Goal: Task Accomplishment & Management: Complete application form

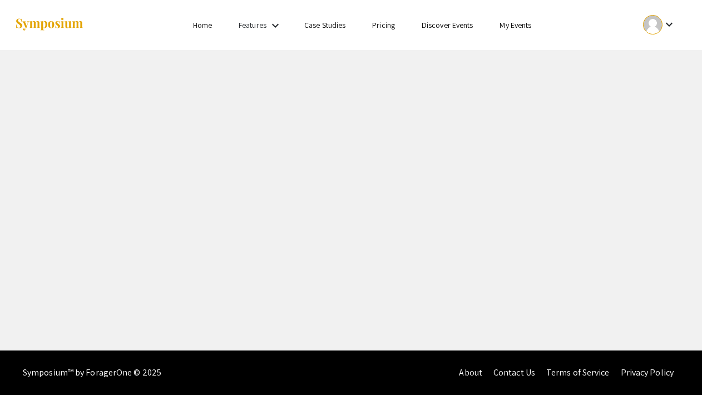
click at [519, 27] on link "My Events" at bounding box center [515, 25] width 32 height 10
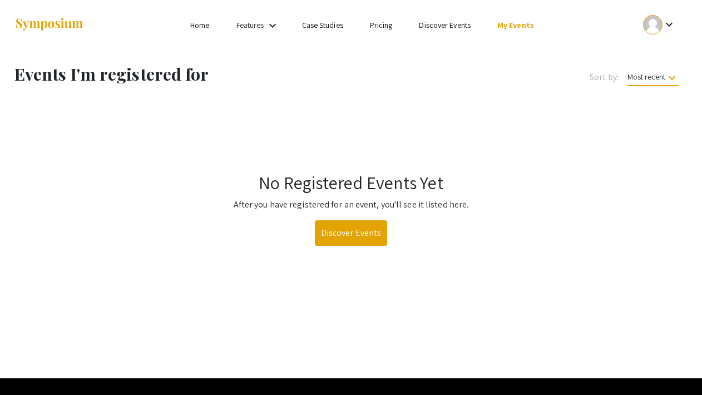
click at [429, 26] on link "Discover Events" at bounding box center [445, 25] width 52 height 10
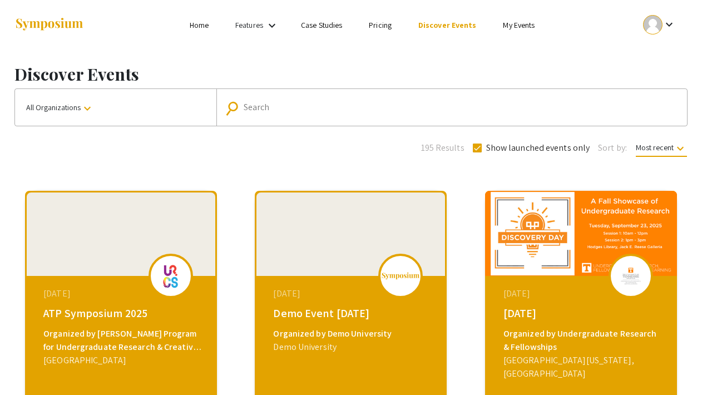
click at [366, 22] on li "Pricing" at bounding box center [379, 24] width 49 height 13
click at [320, 23] on link "Case Studies" at bounding box center [321, 25] width 41 height 10
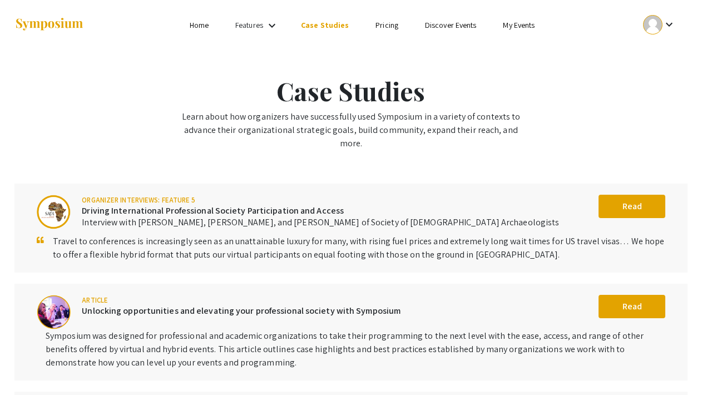
click at [269, 26] on mat-icon "keyboard_arrow_down" at bounding box center [271, 25] width 13 height 13
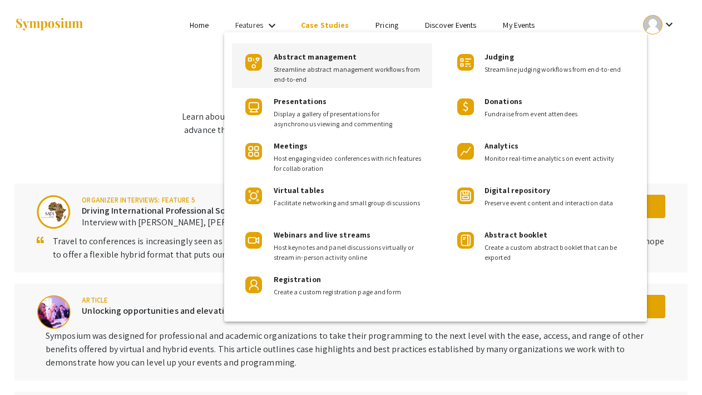
click at [260, 78] on div "Abstract management Streamline abstract management workflows from end-to-end" at bounding box center [332, 65] width 200 height 44
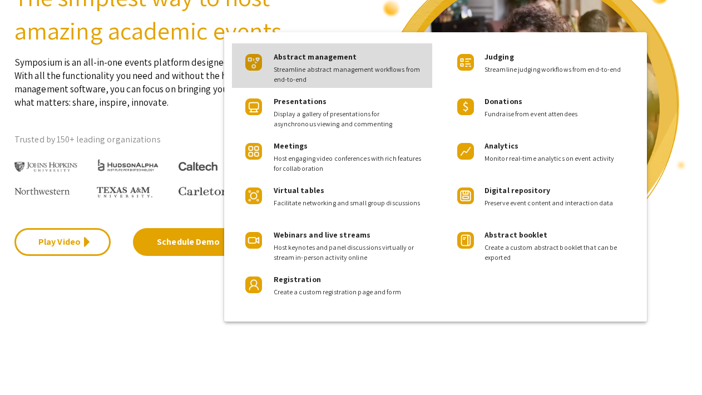
scroll to position [428, 0]
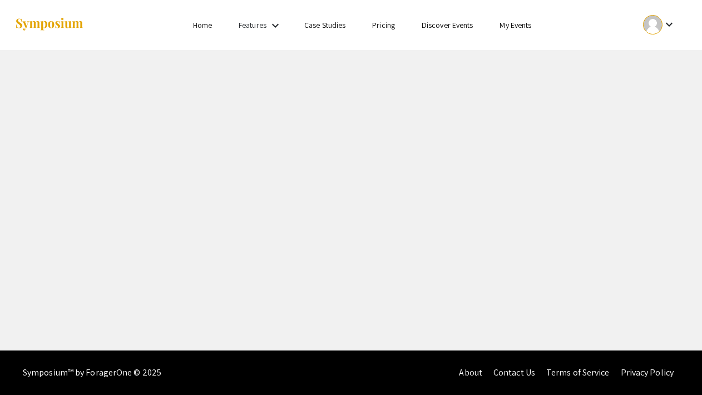
click at [274, 24] on mat-icon "keyboard_arrow_down" at bounding box center [275, 25] width 13 height 13
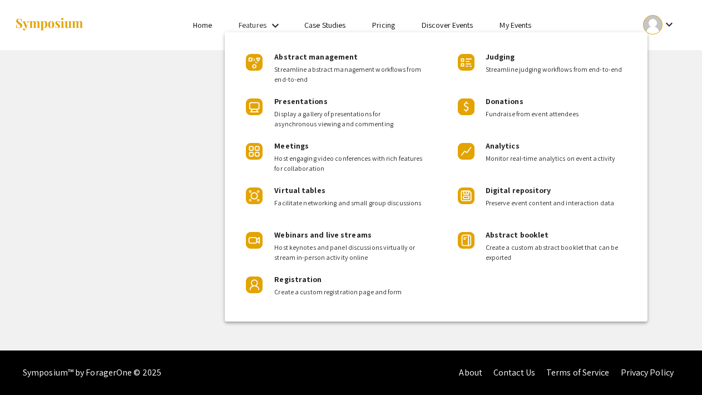
click at [660, 24] on div at bounding box center [351, 197] width 702 height 395
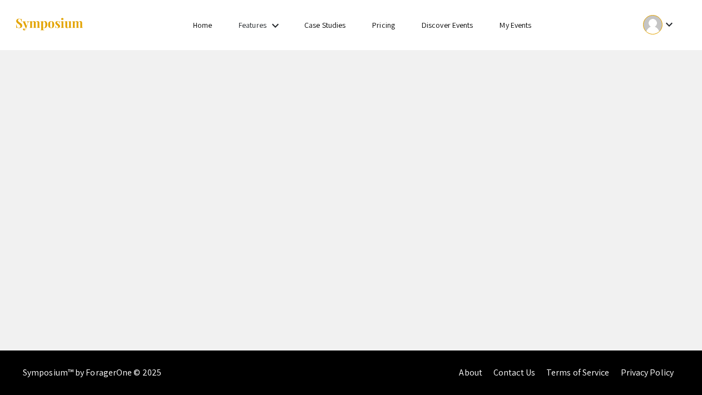
click at [670, 26] on mat-icon "keyboard_arrow_down" at bounding box center [668, 24] width 13 height 13
click at [657, 82] on button "My Submissions" at bounding box center [665, 81] width 68 height 27
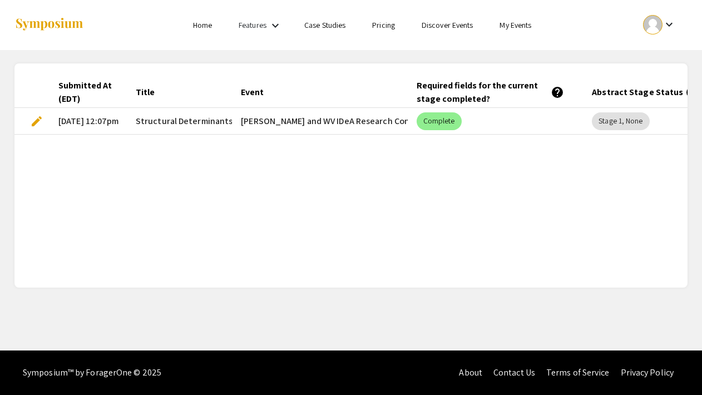
click at [30, 124] on span "edit" at bounding box center [36, 121] width 13 height 13
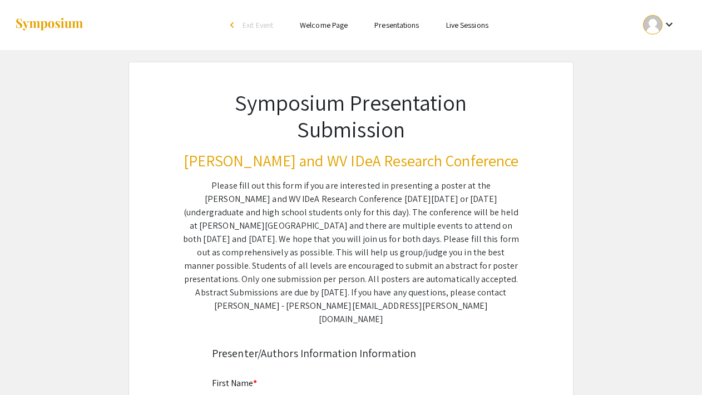
type input "Ghasideh"
type input "Mirzaee"
type input "[EMAIL_ADDRESS][DOMAIN_NAME]"
radio input "true"
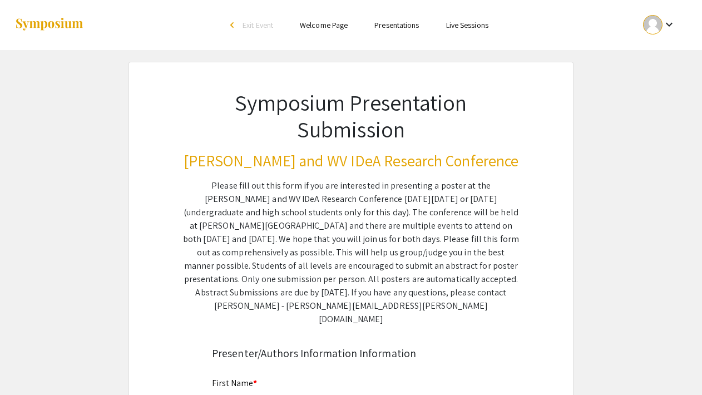
radio input "true"
type input "[PERSON_NAME]"
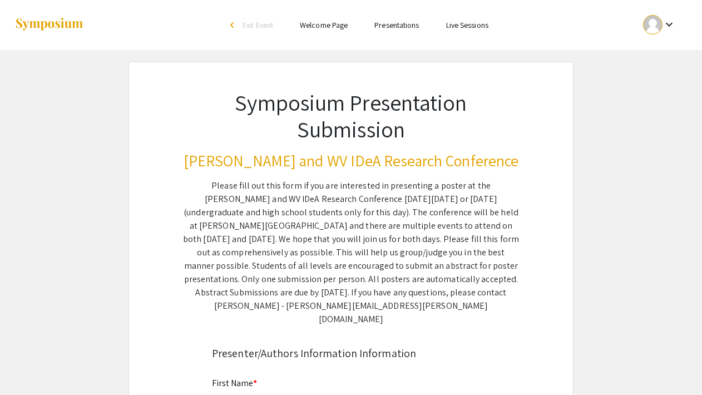
type input "[EMAIL_ADDRESS][DOMAIN_NAME]"
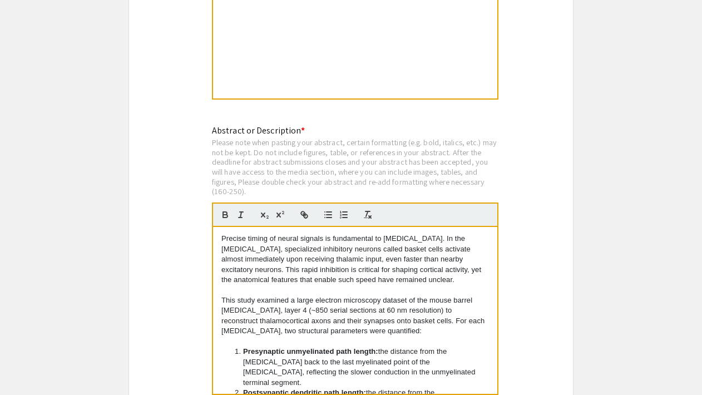
drag, startPoint x: 462, startPoint y: 380, endPoint x: 238, endPoint y: 193, distance: 291.7
click at [238, 193] on div "Abstract or Description * Please note when pasting your abstract, certain forma…" at bounding box center [355, 266] width 286 height 284
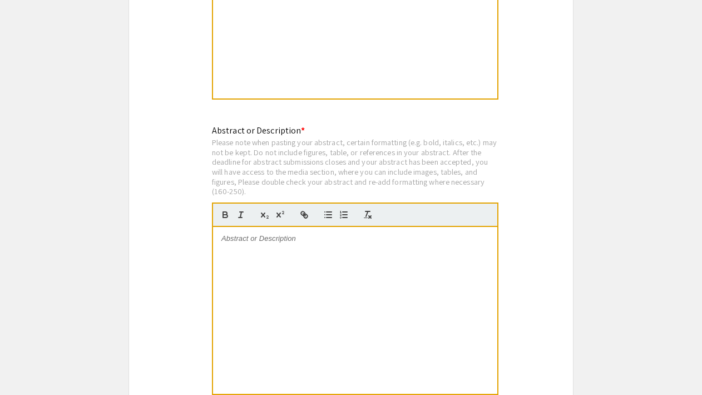
paste div
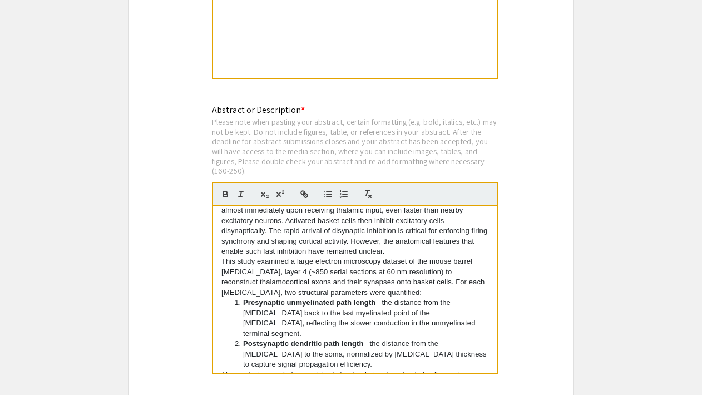
scroll to position [30, 0]
click at [340, 240] on p "Precise timing of neural signals is fundamental to [MEDICAL_DATA]. In the [MEDI…" at bounding box center [355, 219] width 268 height 72
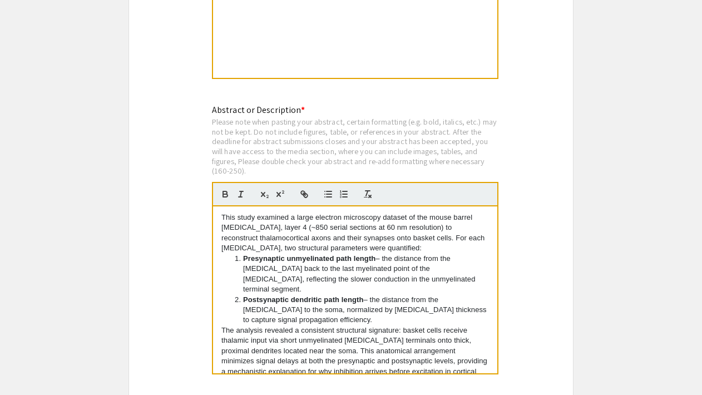
scroll to position [84, 0]
click at [383, 253] on li "Presynaptic unmyelinated path length – the distance from the [MEDICAL_DATA] bac…" at bounding box center [360, 273] width 257 height 41
click at [370, 294] on li "Postsynaptic dendritic path length – the distance from the [MEDICAL_DATA] to th…" at bounding box center [360, 309] width 257 height 31
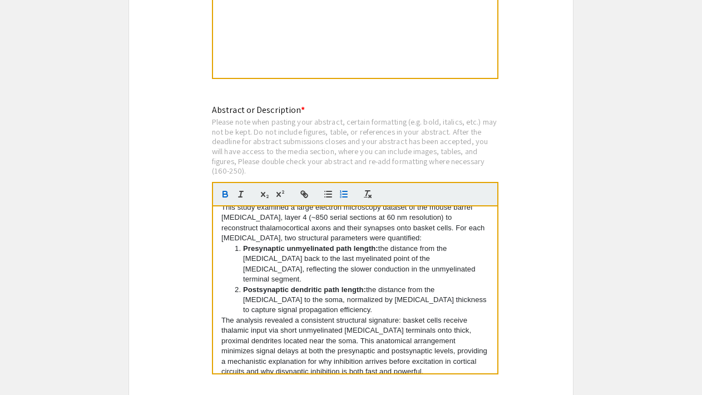
click at [290, 293] on li "Postsynaptic dendritic path length: the distance from the [MEDICAL_DATA] to the…" at bounding box center [360, 300] width 257 height 31
click at [219, 299] on div "Precise timing of neural signals is fundamental to [MEDICAL_DATA]. In the [MEDI…" at bounding box center [355, 289] width 284 height 167
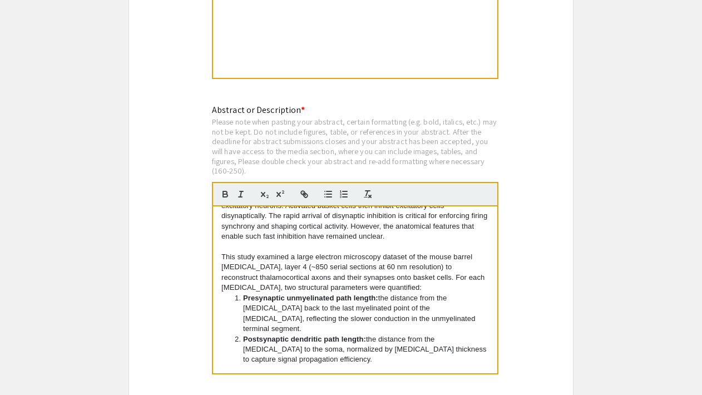
scroll to position [58, 0]
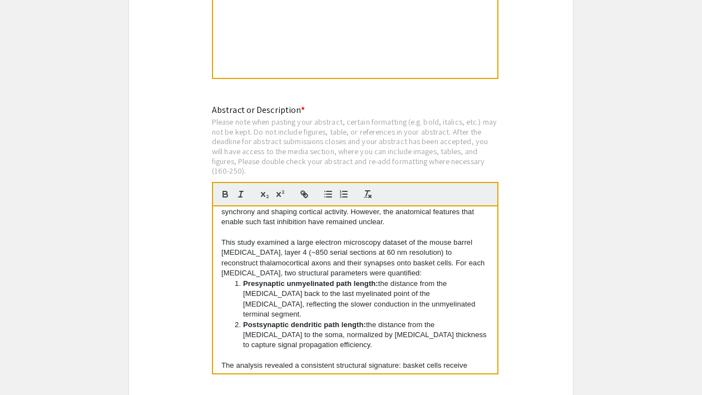
click at [368, 266] on p "This study examined a large electron microscopy dataset of the mouse barrel [ME…" at bounding box center [355, 257] width 268 height 41
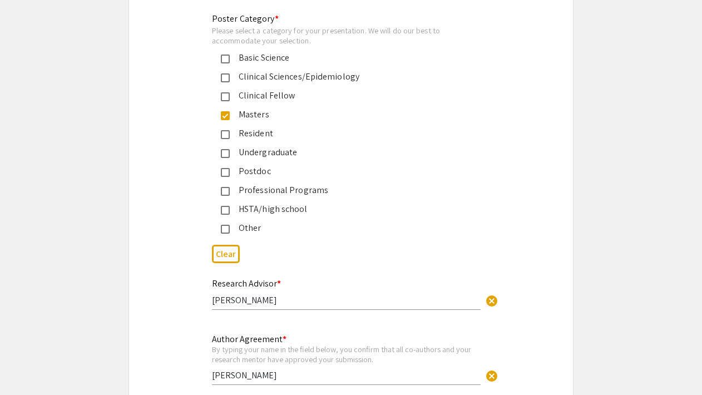
scroll to position [2786, 0]
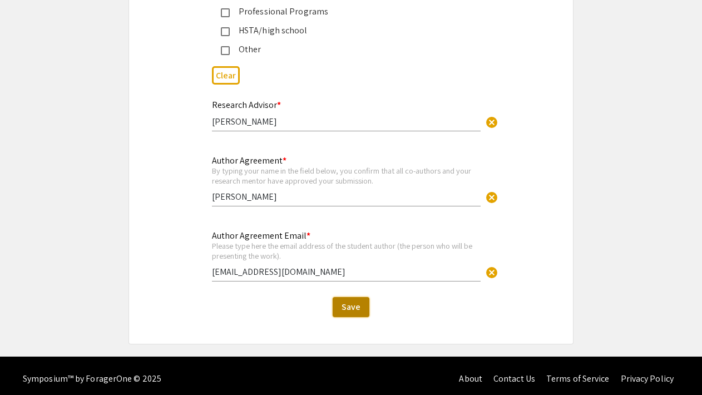
click at [354, 308] on button "Save" at bounding box center [351, 307] width 37 height 20
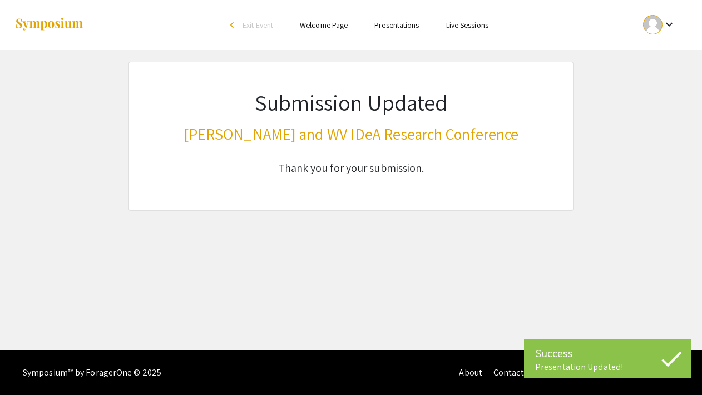
scroll to position [0, 0]
